Goal: Navigation & Orientation: Find specific page/section

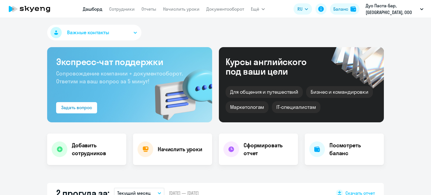
select select "30"
click at [116, 10] on link "Сотрудники" at bounding box center [122, 9] width 26 height 6
select select "30"
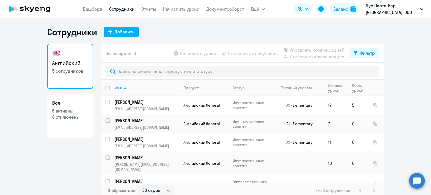
scroll to position [3, 0]
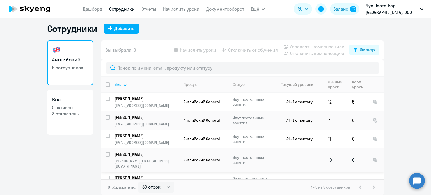
click at [224, 150] on td "Английский General" at bounding box center [203, 160] width 49 height 24
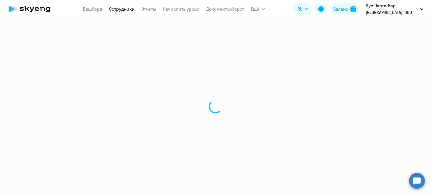
select select "english"
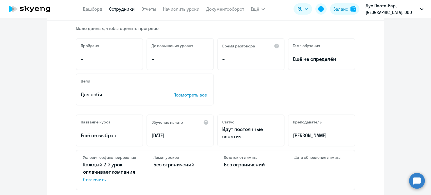
scroll to position [89, 0]
click at [181, 9] on link "Начислить уроки" at bounding box center [181, 9] width 37 height 6
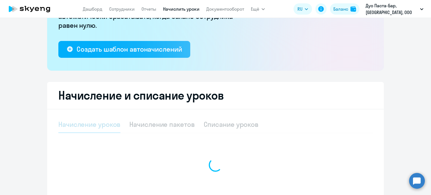
select select "10"
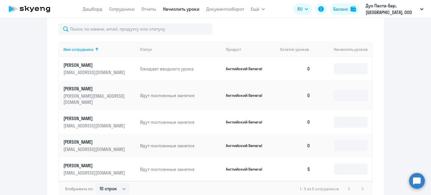
scroll to position [245, 0]
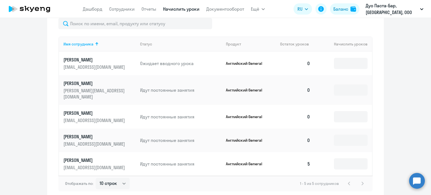
click at [79, 89] on p "[PERSON_NAME][EMAIL_ADDRESS][DOMAIN_NAME]" at bounding box center [94, 94] width 63 height 12
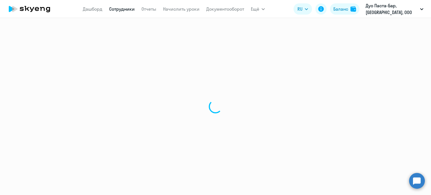
select select "english"
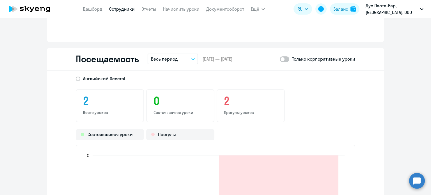
scroll to position [539, 0]
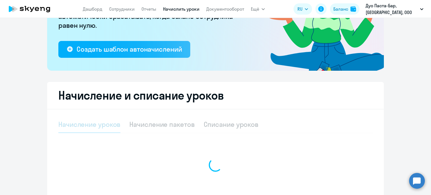
select select "10"
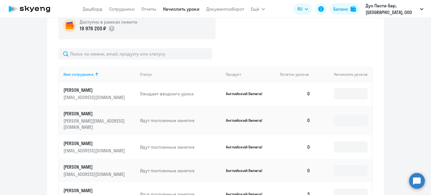
scroll to position [258, 0]
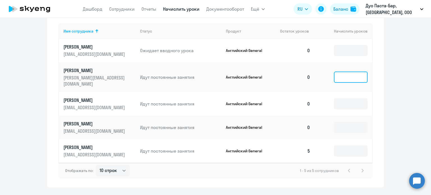
click at [348, 76] on input at bounding box center [351, 77] width 34 height 11
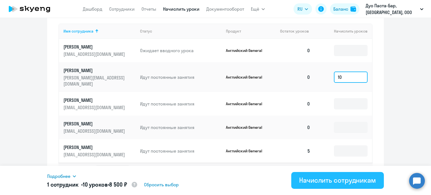
type input "10"
click at [324, 181] on div "Начислить сотрудникам" at bounding box center [337, 180] width 77 height 9
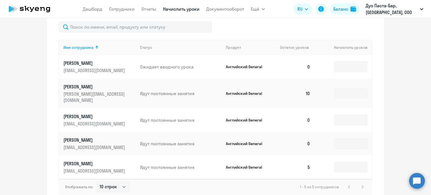
scroll to position [242, 0]
click at [116, 10] on link "Сотрудники" at bounding box center [122, 9] width 26 height 6
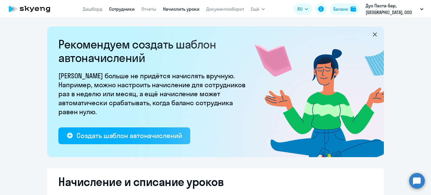
select select "30"
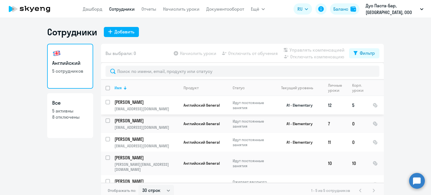
scroll to position [6, 0]
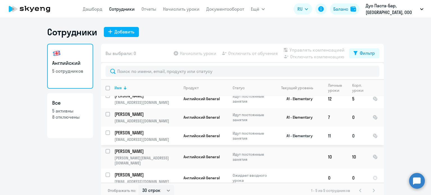
click at [151, 135] on p "[PERSON_NAME]" at bounding box center [146, 133] width 63 height 6
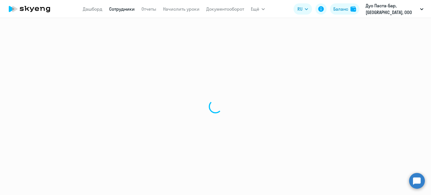
select select "english"
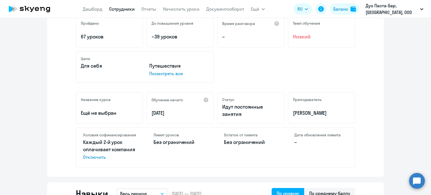
scroll to position [78, 0]
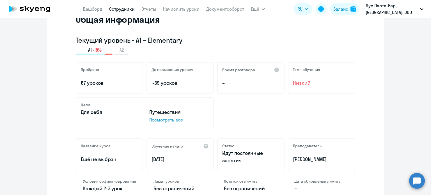
click at [125, 9] on link "Сотрудники" at bounding box center [122, 9] width 26 height 6
select select "30"
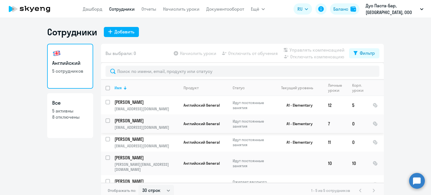
scroll to position [6, 0]
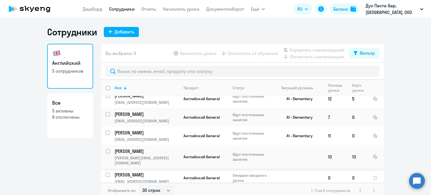
click at [143, 154] on p "[PERSON_NAME]" at bounding box center [146, 151] width 63 height 6
select select "english"
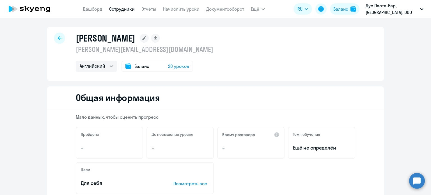
click at [122, 10] on link "Сотрудники" at bounding box center [122, 9] width 26 height 6
select select "30"
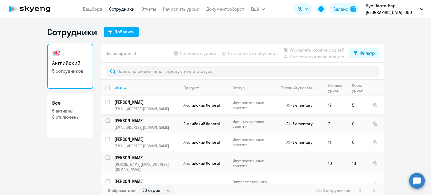
click at [185, 111] on td "Английский General" at bounding box center [203, 105] width 49 height 19
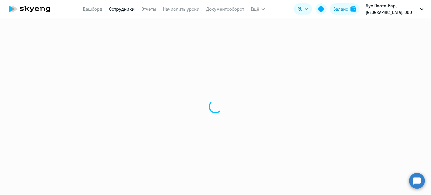
select select "english"
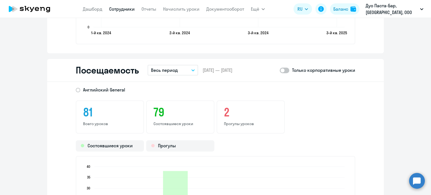
scroll to position [673, 0]
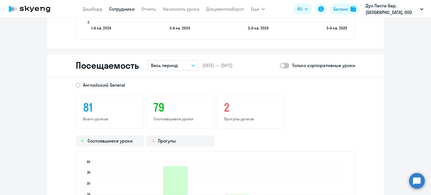
drag, startPoint x: 81, startPoint y: 106, endPoint x: 94, endPoint y: 106, distance: 13.2
click at [94, 106] on div "81 Всего уроков" at bounding box center [110, 112] width 68 height 33
drag, startPoint x: 223, startPoint y: 104, endPoint x: 233, endPoint y: 104, distance: 9.6
click at [233, 104] on h3 "2" at bounding box center [251, 107] width 54 height 13
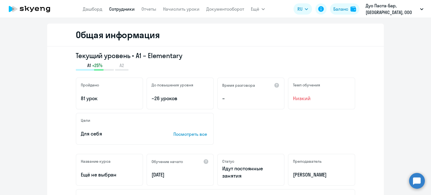
scroll to position [63, 0]
click at [293, 99] on span "Низкий" at bounding box center [321, 98] width 57 height 7
drag, startPoint x: 291, startPoint y: 96, endPoint x: 310, endPoint y: 93, distance: 19.0
click at [310, 93] on div "Темп обучения Низкий" at bounding box center [321, 94] width 67 height 32
click at [295, 62] on div "Текущий уровень • A1 – Elementary A1 +25% A2" at bounding box center [216, 61] width 280 height 20
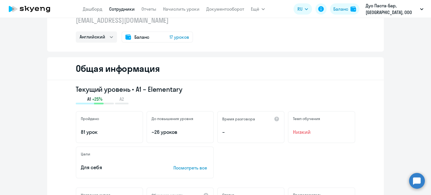
scroll to position [0, 0]
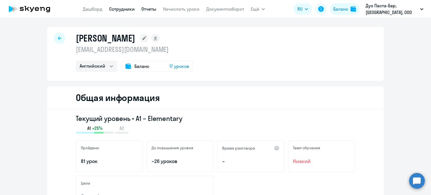
click at [152, 10] on link "Отчеты" at bounding box center [149, 9] width 15 height 6
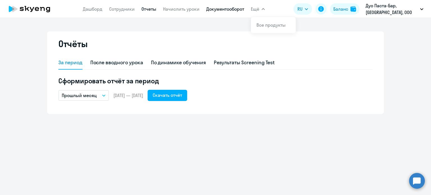
click at [241, 10] on link "Документооборот" at bounding box center [225, 9] width 38 height 6
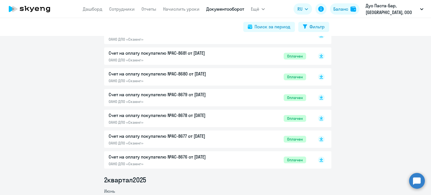
scroll to position [502, 0]
click at [174, 59] on p "ОАНО ДПО «Скаенг»" at bounding box center [168, 59] width 118 height 5
click at [137, 78] on p "ОАНО ДПО «Скаенг»" at bounding box center [168, 80] width 118 height 5
click at [139, 120] on p "ОАНО ДПО «Скаенг»" at bounding box center [168, 121] width 118 height 5
click at [167, 101] on p "ОАНО ДПО «Скаенг»" at bounding box center [168, 101] width 118 height 5
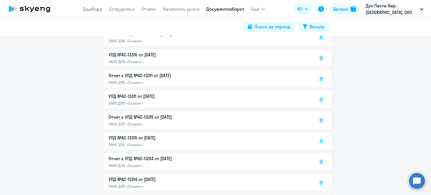
scroll to position [354, 0]
click at [147, 103] on p "ОАНО ДПО «Скаенг»" at bounding box center [168, 103] width 118 height 5
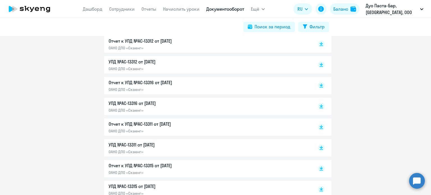
scroll to position [306, 0]
click at [150, 69] on p "ОАНО ДПО «Скаенг»" at bounding box center [168, 68] width 118 height 5
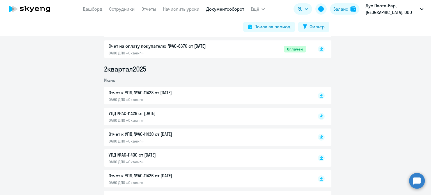
scroll to position [612, 0]
click at [163, 115] on p "УПД №AC-11428 от [DATE]" at bounding box center [168, 113] width 118 height 7
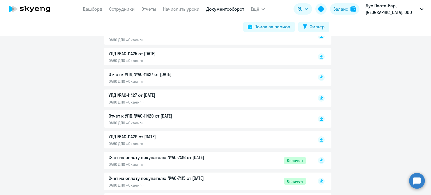
scroll to position [857, 0]
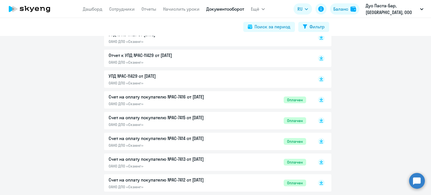
click at [158, 142] on p "Счет на оплату покупателю №AC-7414 от [DATE]" at bounding box center [168, 138] width 118 height 7
click at [187, 185] on p "ОАНО ДПО «Скаенг»" at bounding box center [168, 187] width 118 height 5
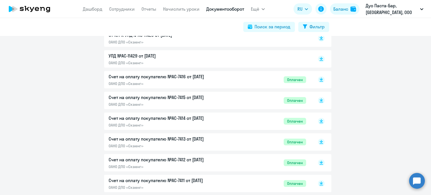
scroll to position [888, 0]
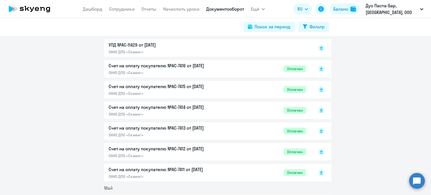
click at [140, 155] on p "ОАНО ДПО «Скаенг»" at bounding box center [168, 155] width 118 height 5
click at [195, 73] on p "ОАНО ДПО «Скаенг»" at bounding box center [168, 72] width 118 height 5
